Goal: Find specific page/section

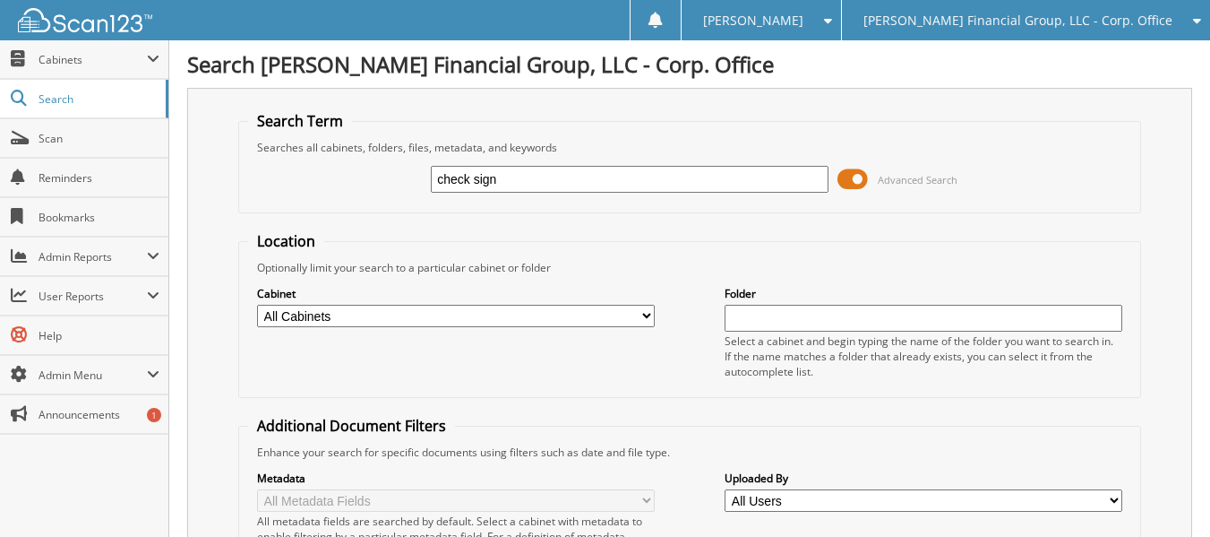
type input "check sign"
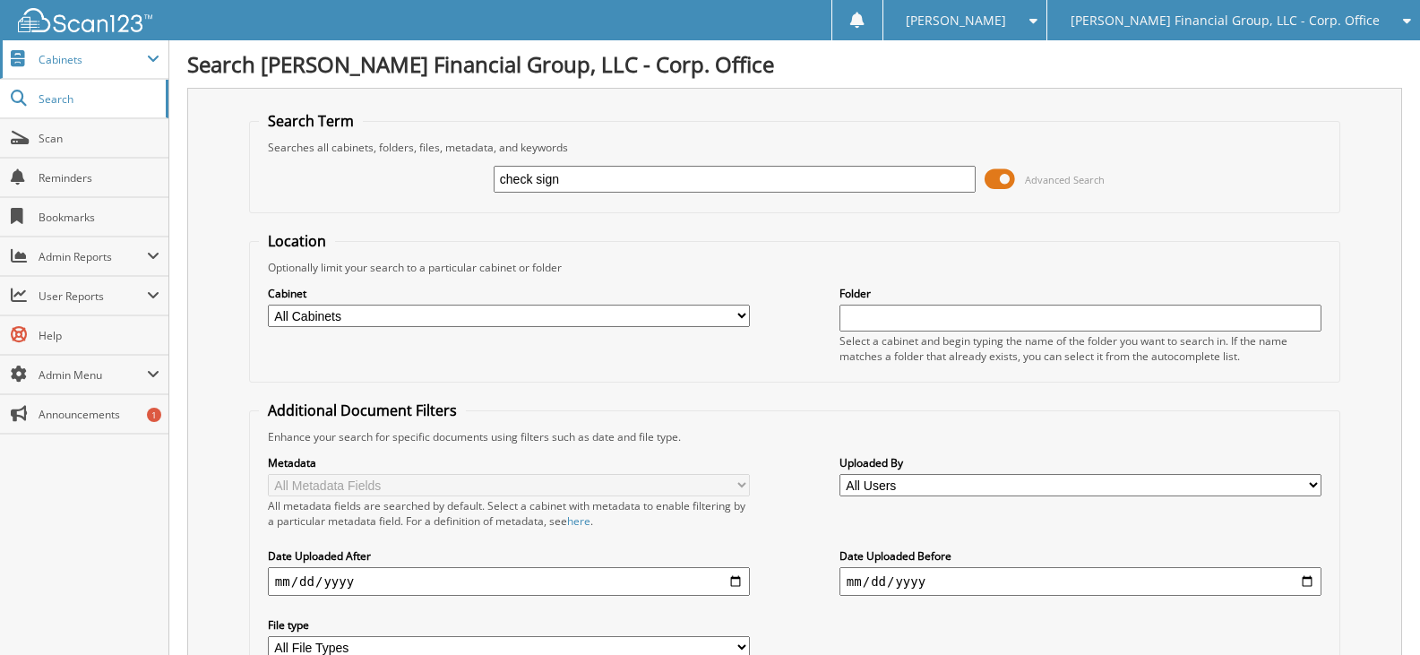
click at [42, 54] on span "Cabinets" at bounding box center [93, 59] width 108 height 15
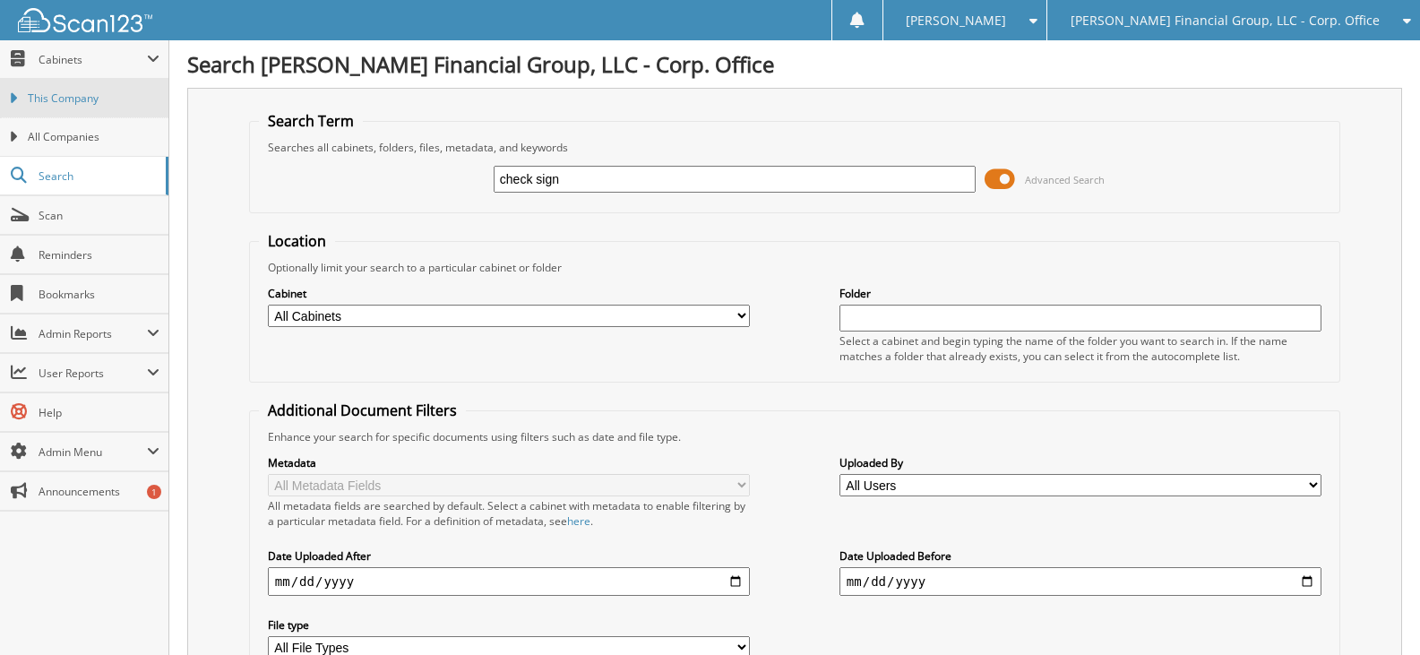
click at [64, 98] on span "This Company" at bounding box center [94, 98] width 132 height 16
